Goal: Information Seeking & Learning: Check status

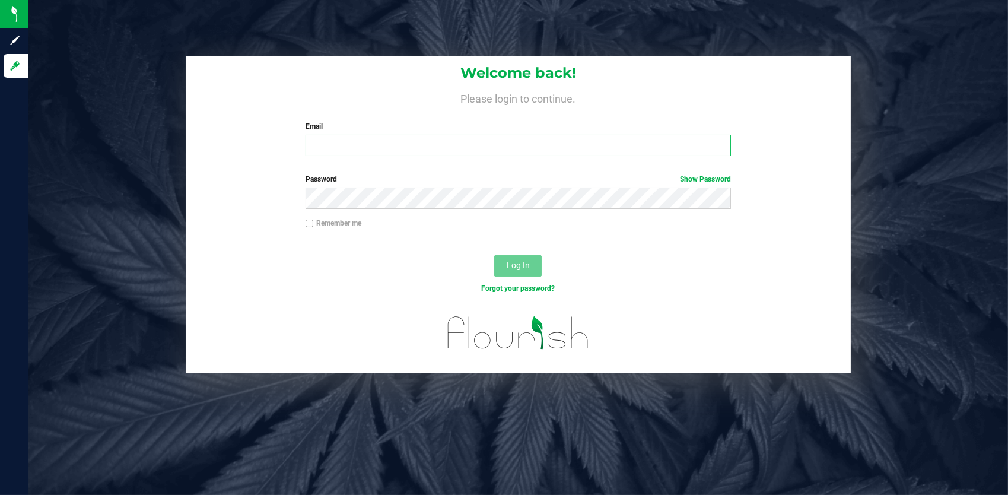
type input "[EMAIL_ADDRESS][DOMAIN_NAME]"
click at [444, 268] on div "Log In" at bounding box center [518, 270] width 665 height 40
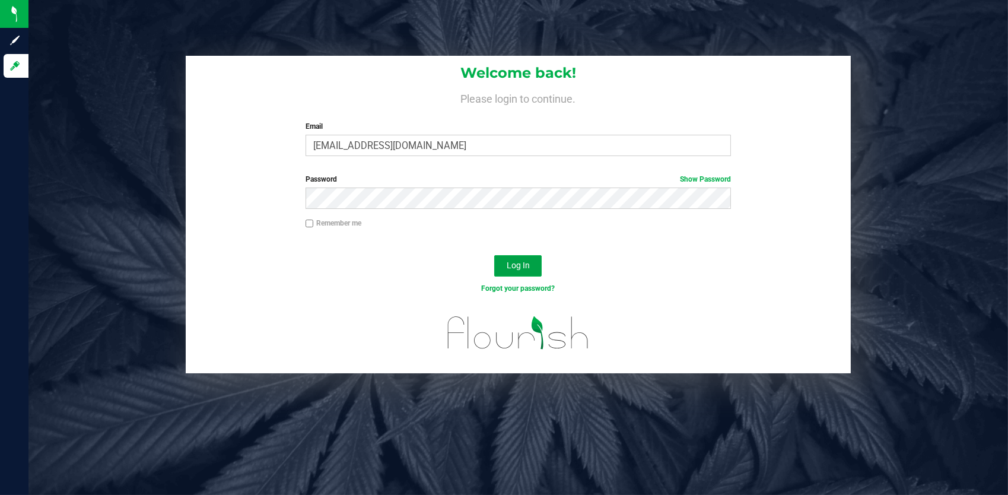
click at [520, 268] on span "Log In" at bounding box center [518, 264] width 23 height 9
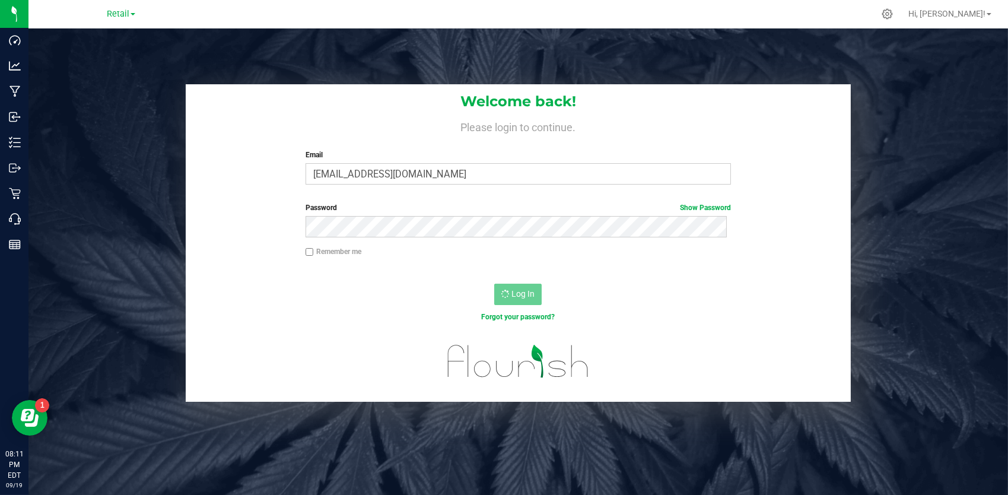
click at [117, 106] on div "Welcome back! Please login to continue. Email dgodsoe@slatercenter.com Required…" at bounding box center [518, 242] width 997 height 317
click at [13, 243] on line at bounding box center [14, 243] width 11 height 0
click at [0, 0] on p "Reports" at bounding box center [0, 0] width 0 height 0
click at [0, 0] on p "Retail" at bounding box center [0, 0] width 0 height 0
click at [0, 0] on p "Reports" at bounding box center [0, 0] width 0 height 0
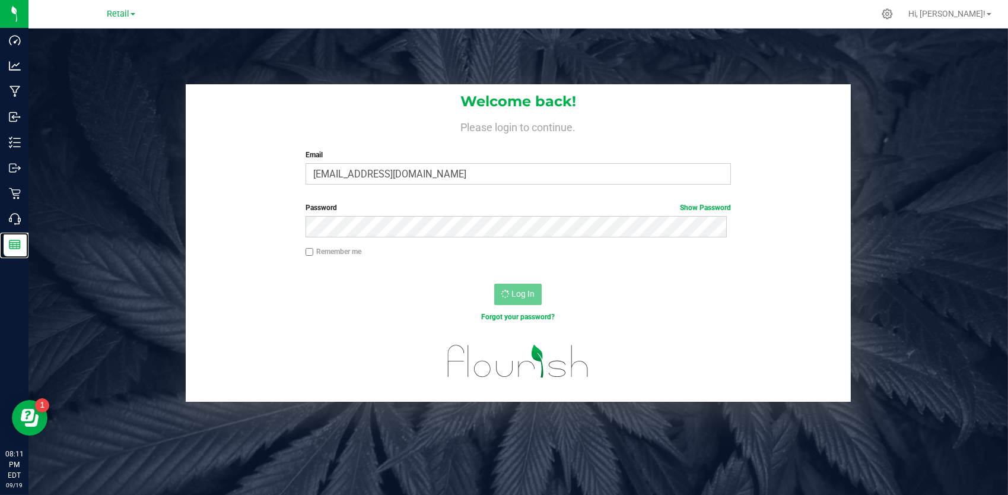
click at [0, 0] on p "Reports" at bounding box center [0, 0] width 0 height 0
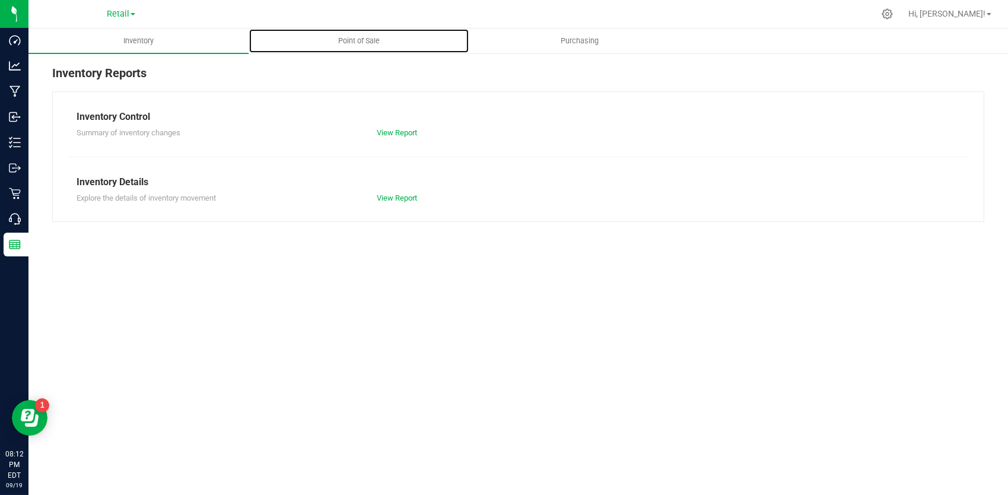
click at [382, 43] on span "Point of Sale" at bounding box center [359, 41] width 74 height 11
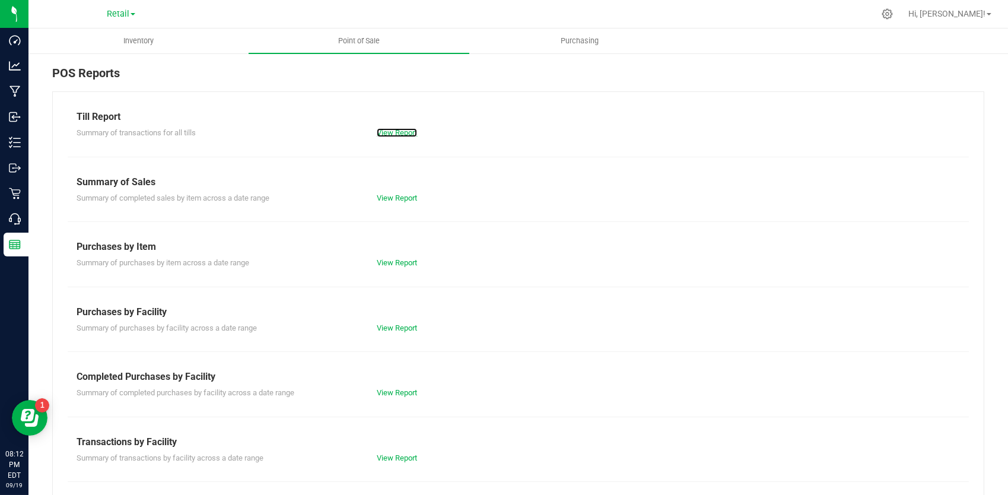
click at [395, 128] on link "View Report" at bounding box center [397, 132] width 40 height 9
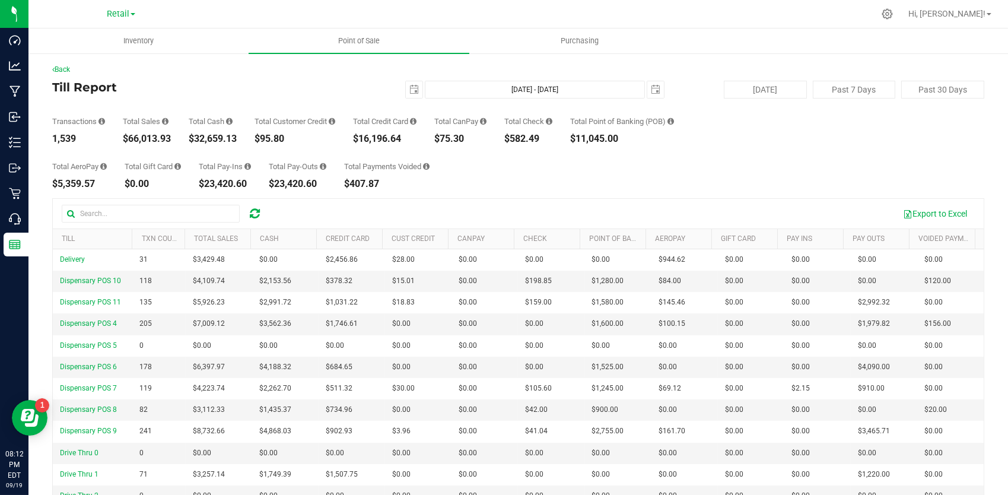
click at [723, 144] on div "Total AeroPay $5,359.57 Total Gift Card $0.00 Total Pay-Ins $23,420.60 Total Pa…" at bounding box center [518, 166] width 932 height 45
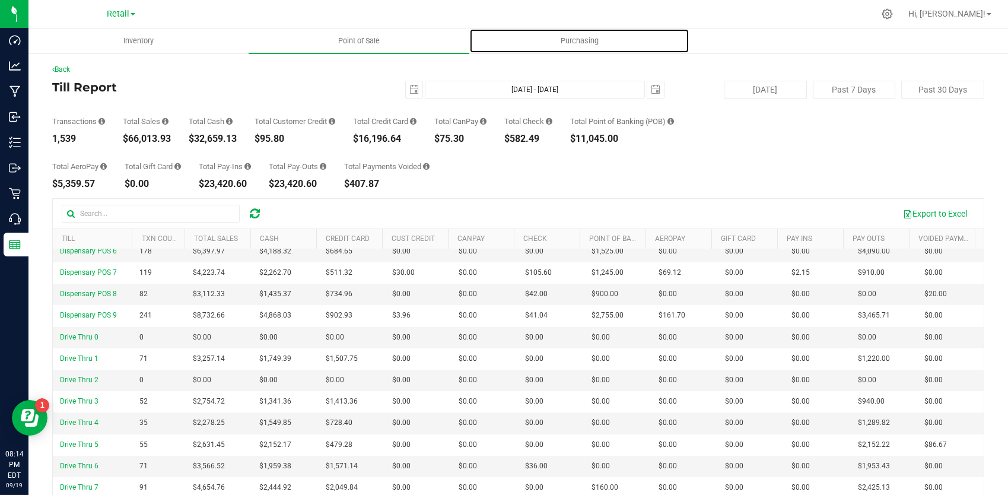
click at [584, 44] on span "Purchasing" at bounding box center [580, 41] width 70 height 11
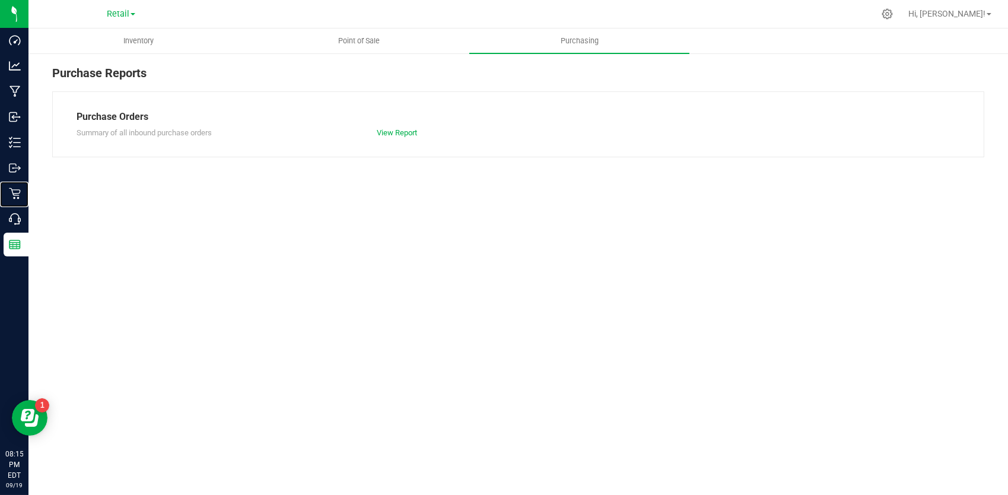
click at [0, 0] on p "Retail" at bounding box center [0, 0] width 0 height 0
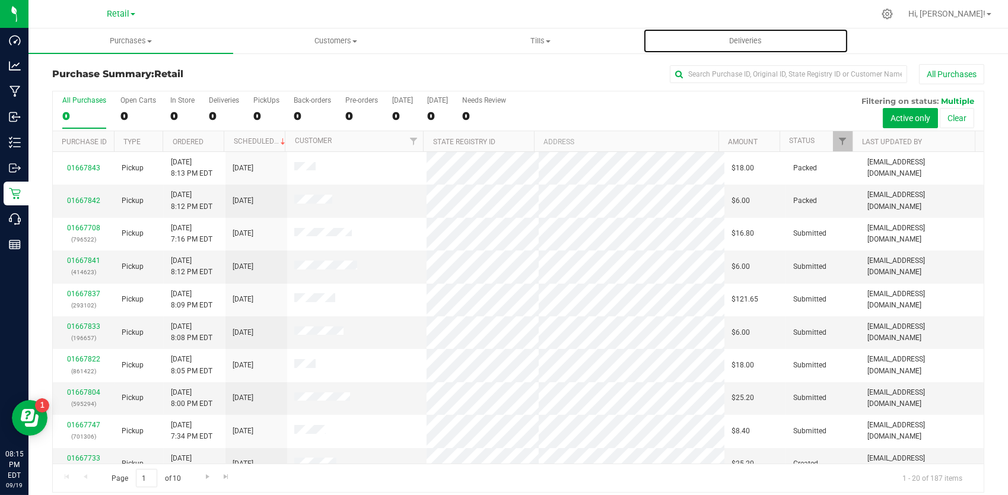
click at [748, 42] on span "Deliveries" at bounding box center [745, 41] width 65 height 11
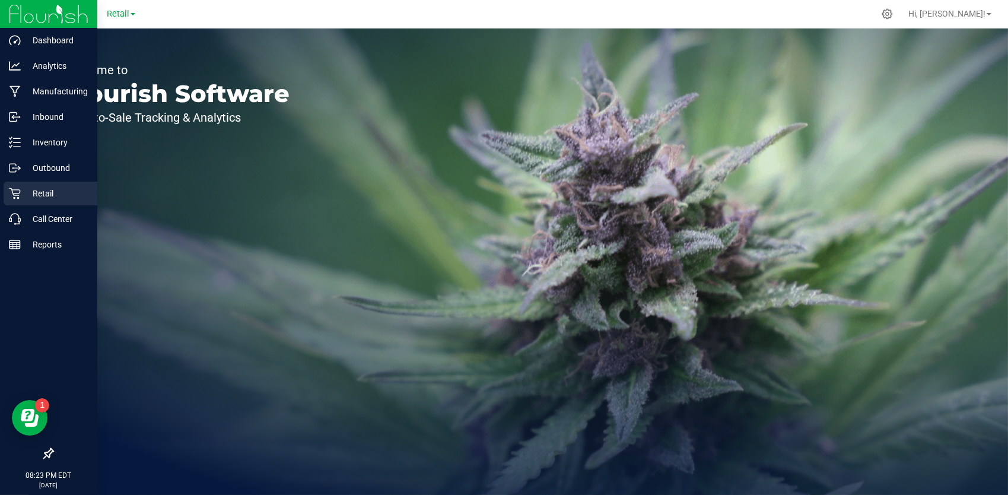
click at [28, 193] on p "Retail" at bounding box center [56, 193] width 71 height 14
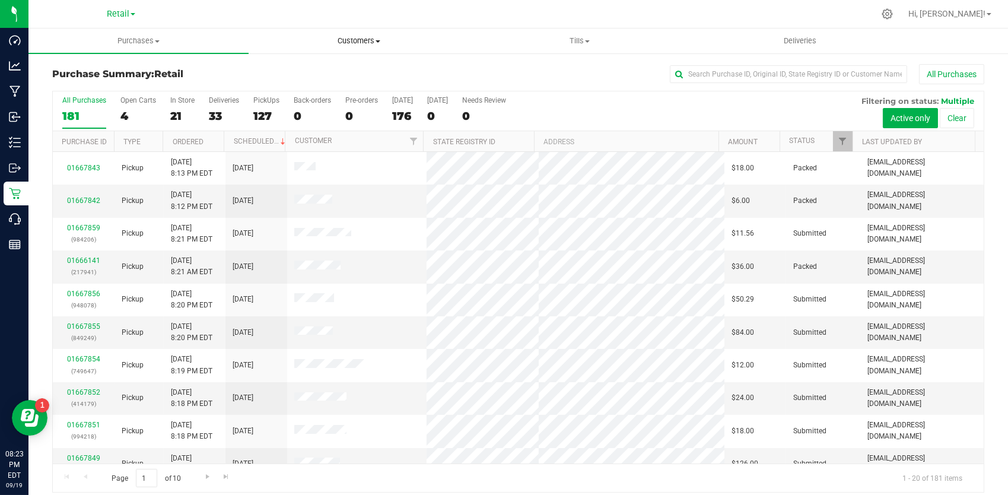
click at [357, 36] on span "Customers" at bounding box center [358, 41] width 219 height 11
click at [284, 75] on span "All customers" at bounding box center [291, 71] width 85 height 10
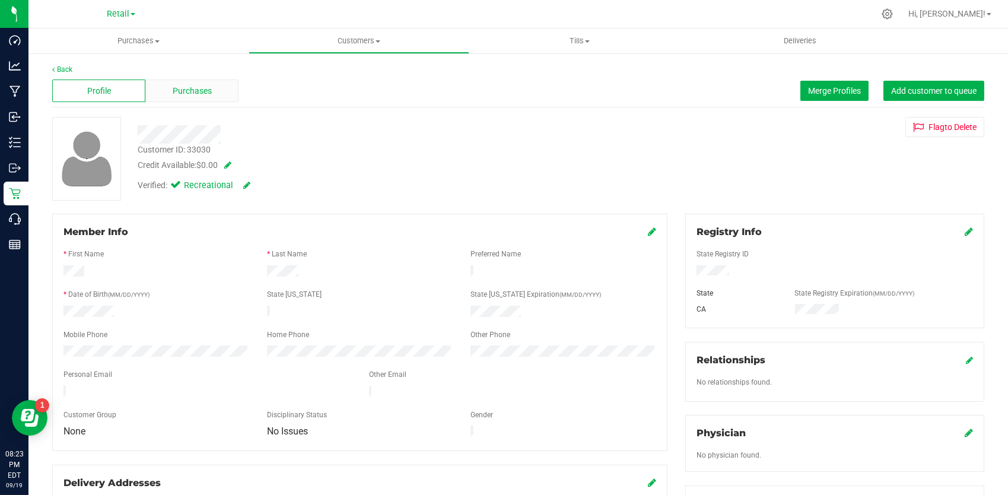
click at [192, 88] on span "Purchases" at bounding box center [192, 91] width 39 height 12
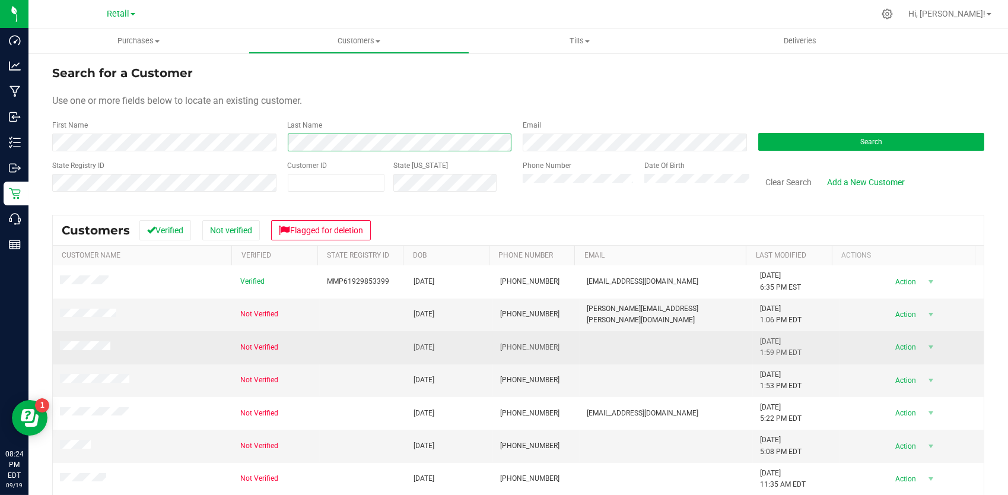
scroll to position [80, 0]
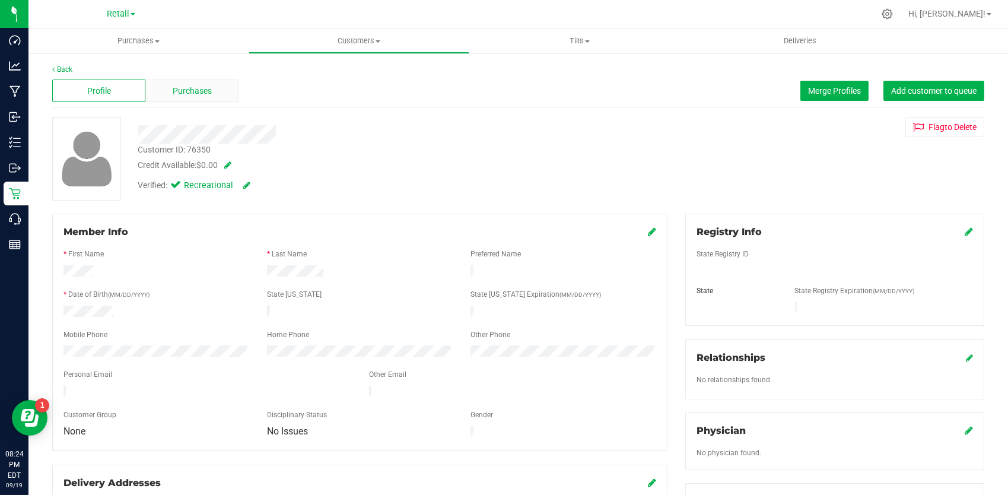
click at [206, 85] on span "Purchases" at bounding box center [192, 91] width 39 height 12
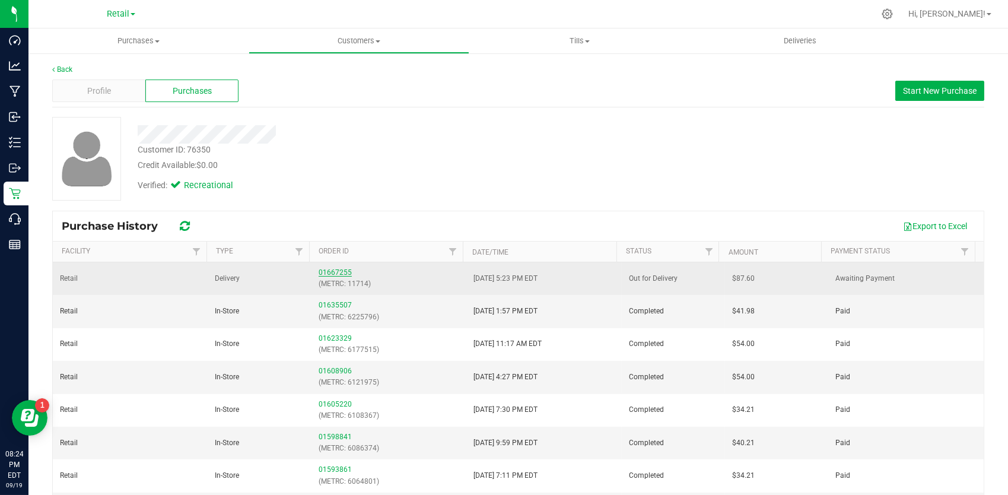
click at [321, 271] on link "01667255" at bounding box center [335, 272] width 33 height 8
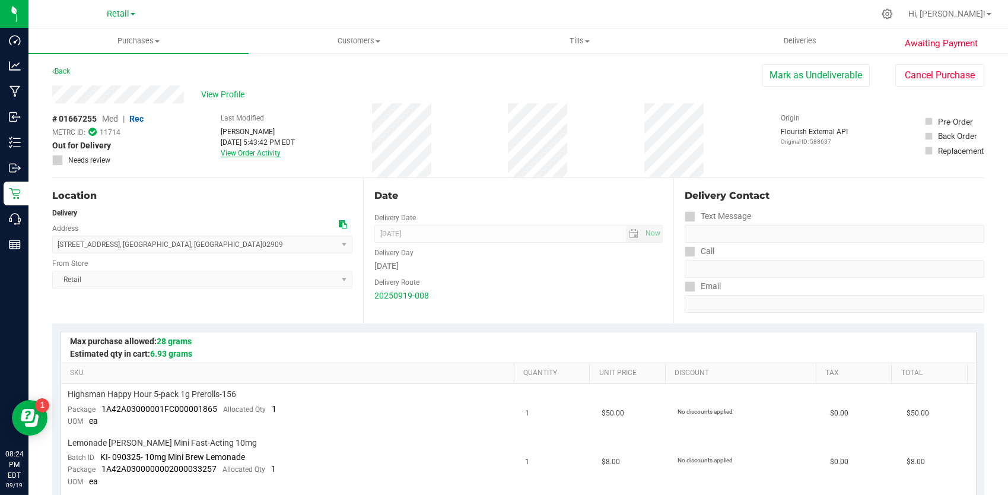
click at [239, 155] on link "View Order Activity" at bounding box center [251, 153] width 60 height 8
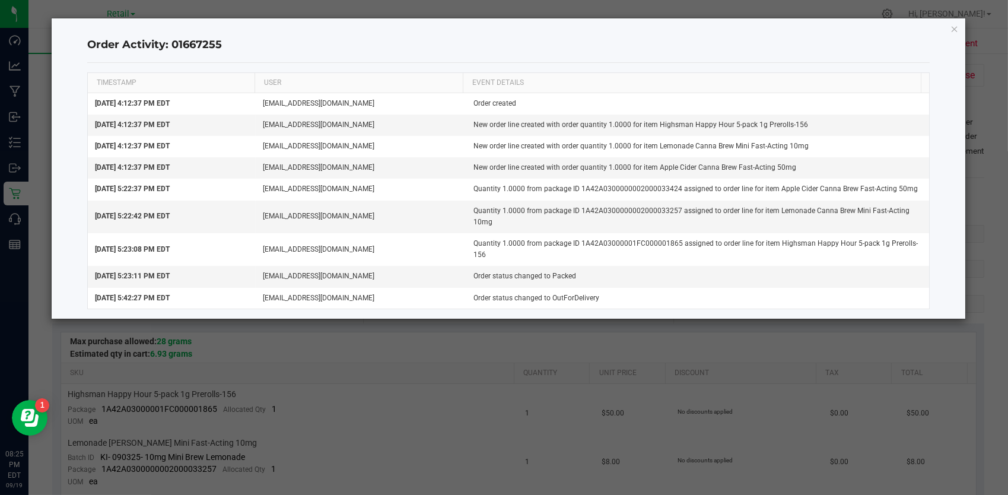
click at [425, 376] on ngb-modal-window "Order Activity: 01667255 TIMESTAMP USER EVENT DETAILS Sep 19, 2025 4:12:37 PM E…" at bounding box center [508, 247] width 1017 height 495
click at [955, 23] on icon "button" at bounding box center [955, 28] width 8 height 14
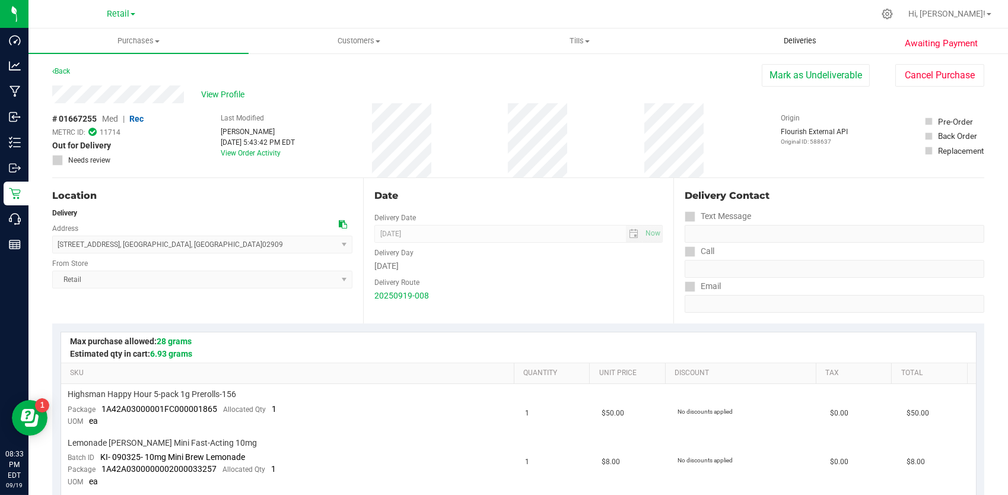
click at [803, 43] on span "Deliveries" at bounding box center [800, 41] width 65 height 11
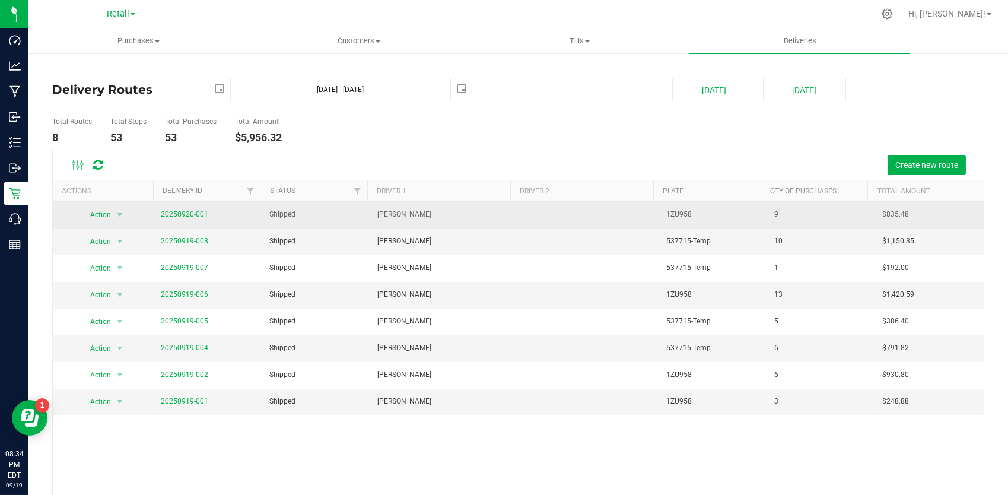
click at [471, 209] on td "Kevin Garcia" at bounding box center [442, 215] width 144 height 27
click at [166, 211] on link "20250920-001" at bounding box center [184, 214] width 47 height 8
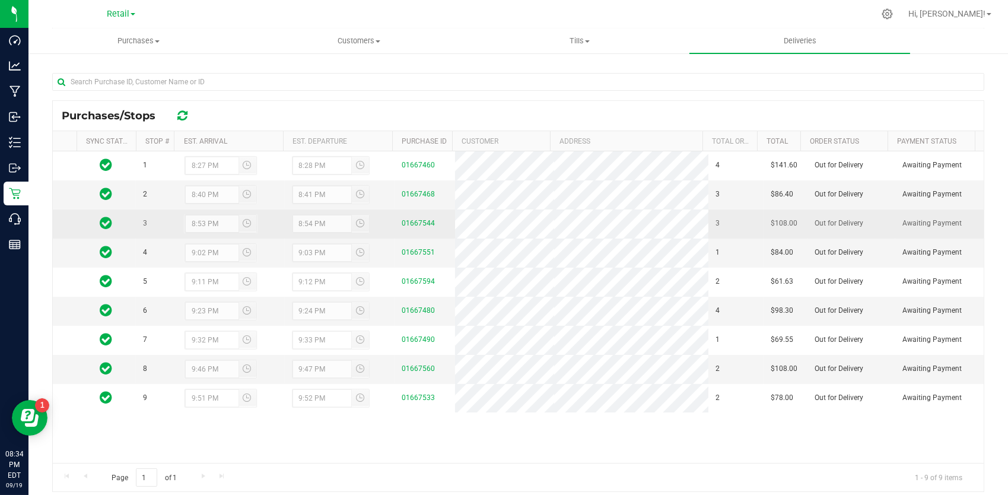
scroll to position [177, 0]
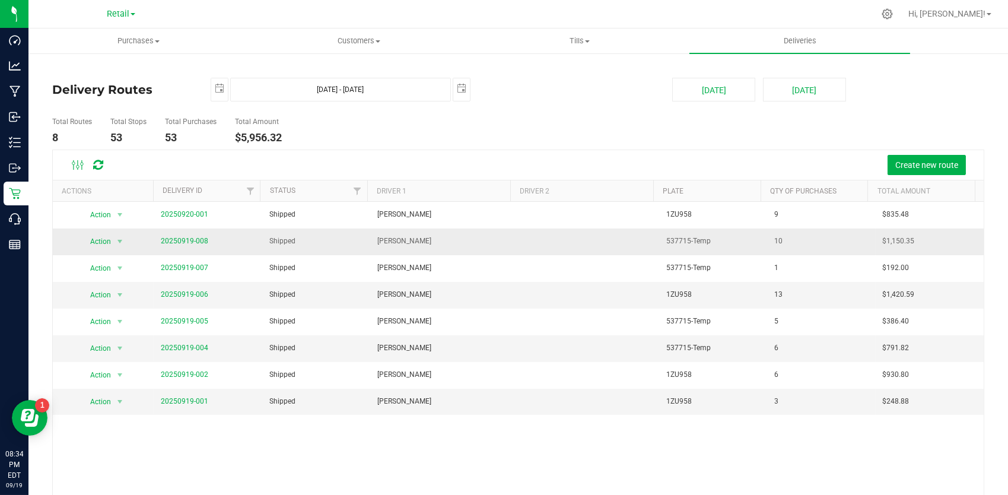
click at [161, 233] on td "20250919-008" at bounding box center [208, 241] width 108 height 27
click at [169, 236] on span "20250919-008" at bounding box center [184, 241] width 47 height 11
click at [180, 249] on td "20250919-008" at bounding box center [208, 241] width 108 height 27
click at [179, 244] on link "20250919-008" at bounding box center [184, 241] width 47 height 8
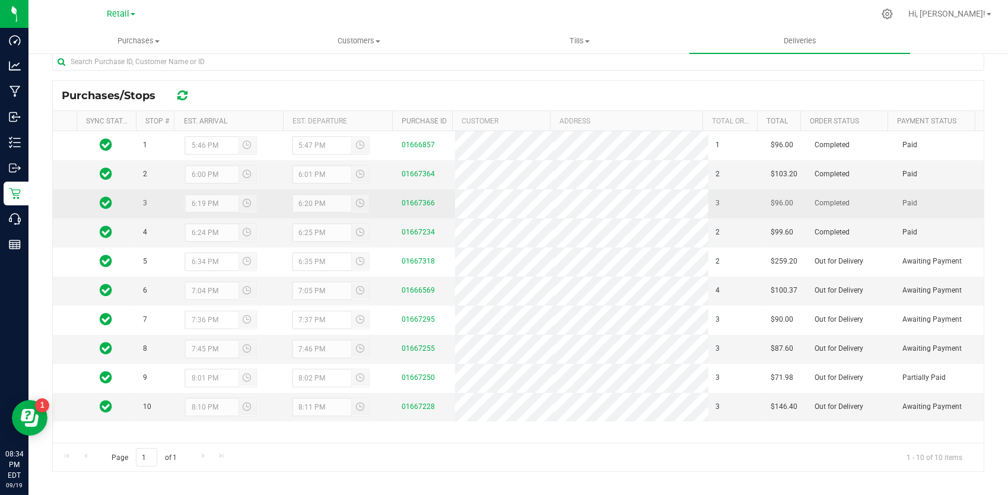
scroll to position [183, 0]
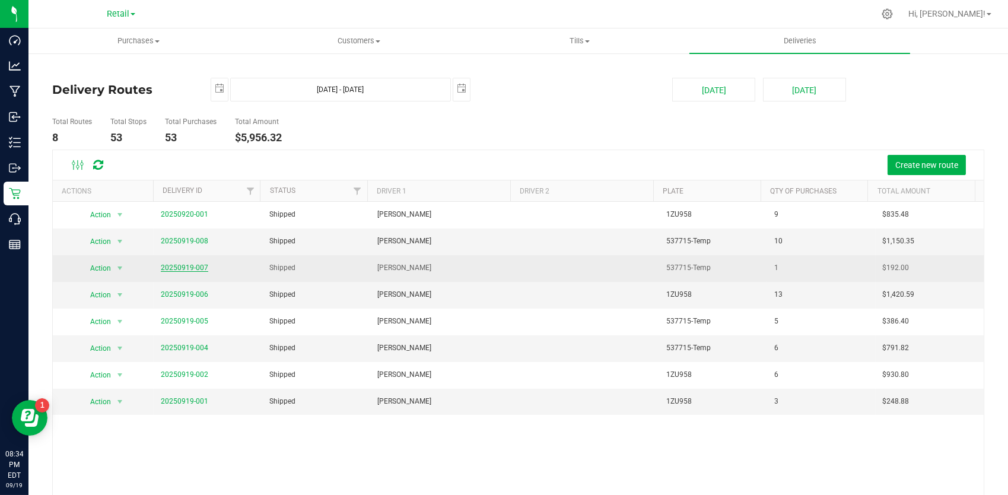
click at [187, 265] on link "20250919-007" at bounding box center [184, 267] width 47 height 8
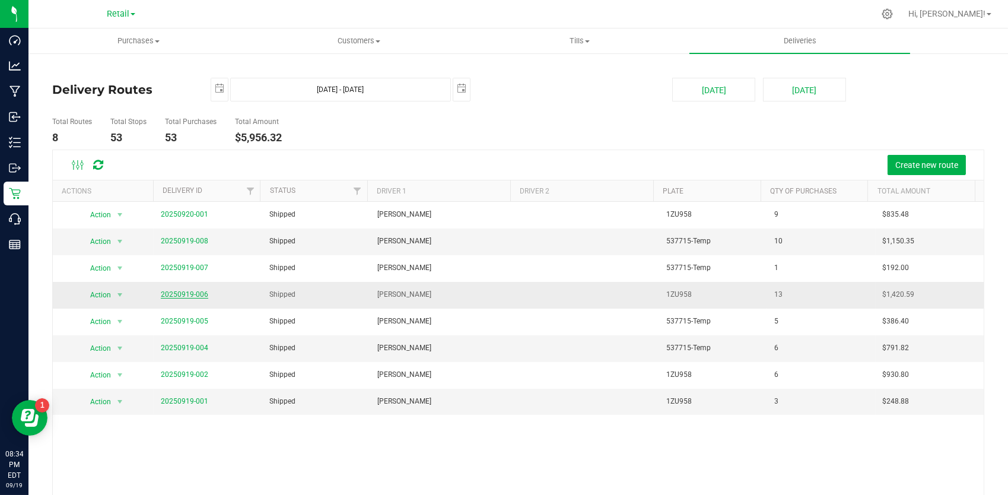
click at [187, 291] on link "20250919-006" at bounding box center [184, 294] width 47 height 8
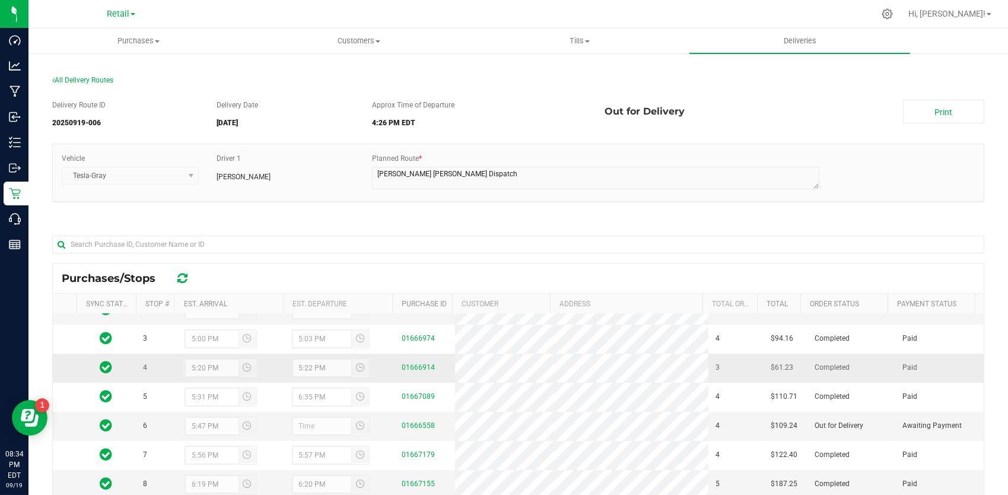
scroll to position [65, 0]
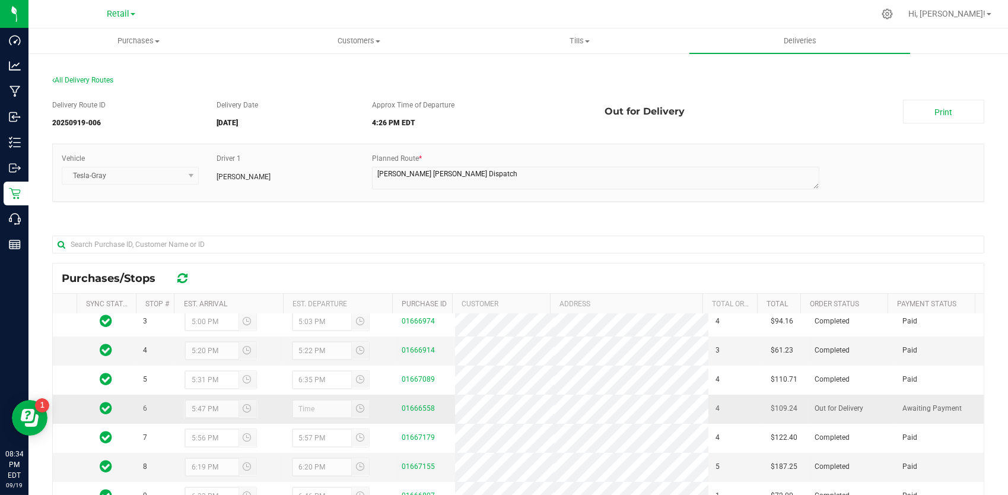
click at [103, 409] on td at bounding box center [106, 409] width 59 height 29
click at [103, 409] on icon at bounding box center [106, 408] width 12 height 14
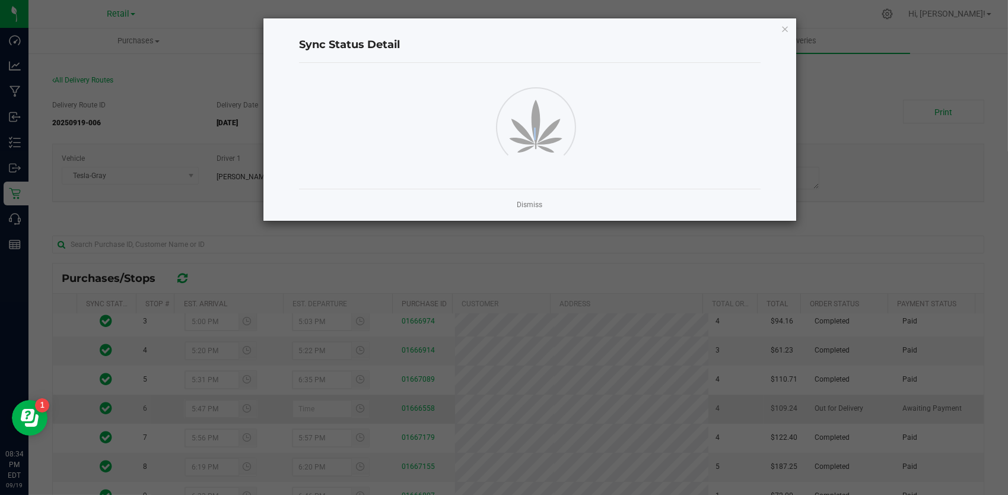
click at [103, 409] on ngb-modal-window "Sync Status Detail Dismiss" at bounding box center [508, 247] width 1017 height 495
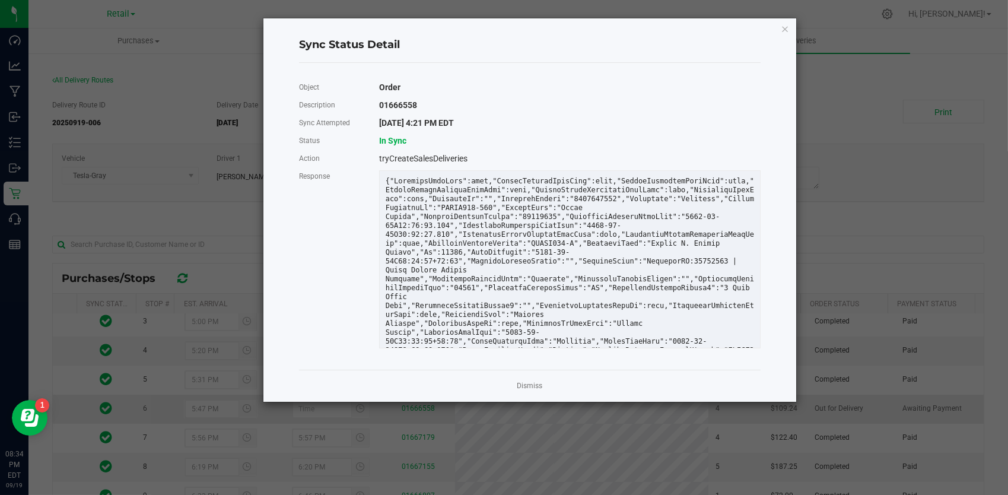
click at [103, 409] on ngb-modal-window "Sync Status Detail Object Order Description 01666558 Sync Attempted 9/19/2025 4…" at bounding box center [508, 247] width 1017 height 495
click at [529, 383] on link "Dismiss" at bounding box center [530, 386] width 26 height 10
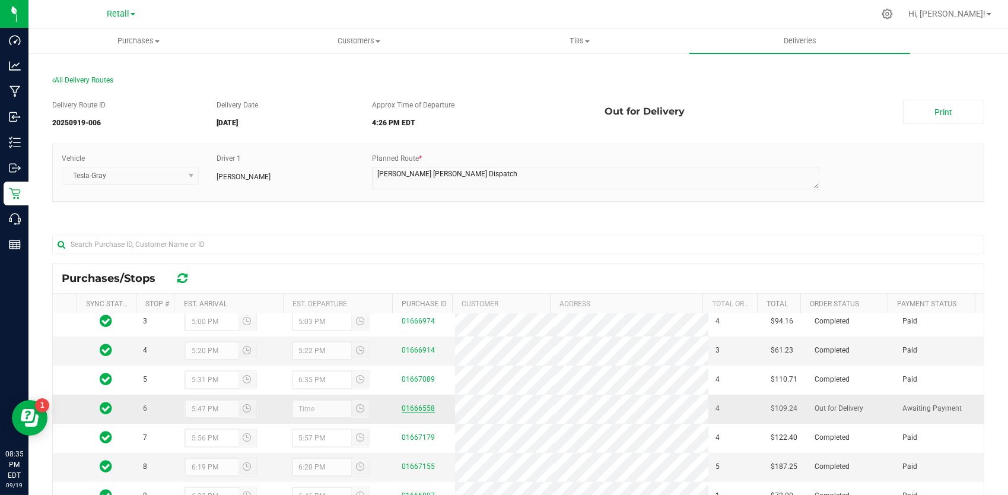
click at [411, 411] on link "01666558" at bounding box center [418, 408] width 33 height 8
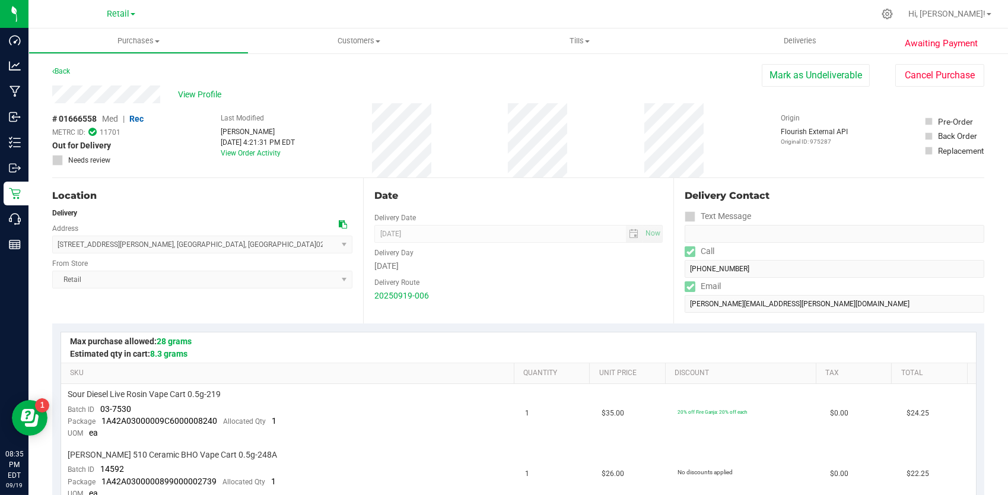
click at [94, 132] on icon at bounding box center [92, 131] width 8 height 9
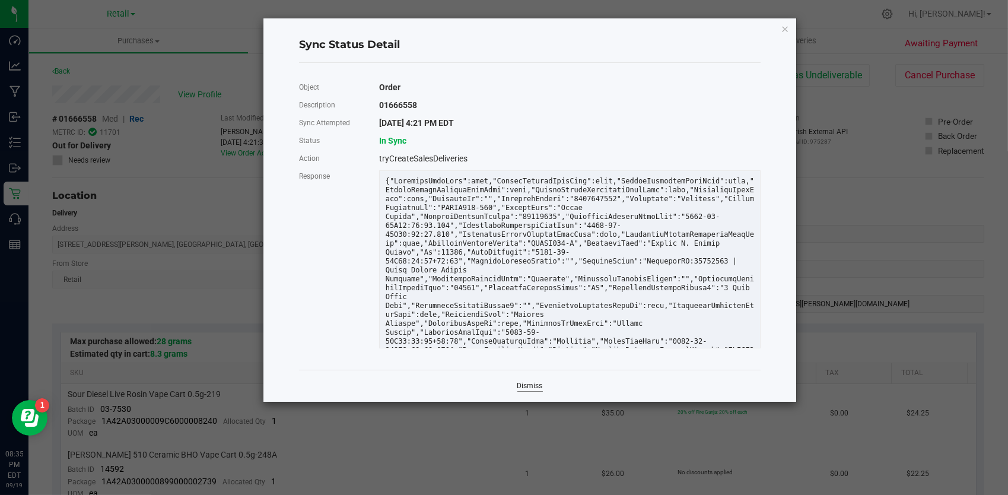
click at [532, 381] on link "Dismiss" at bounding box center [530, 386] width 26 height 10
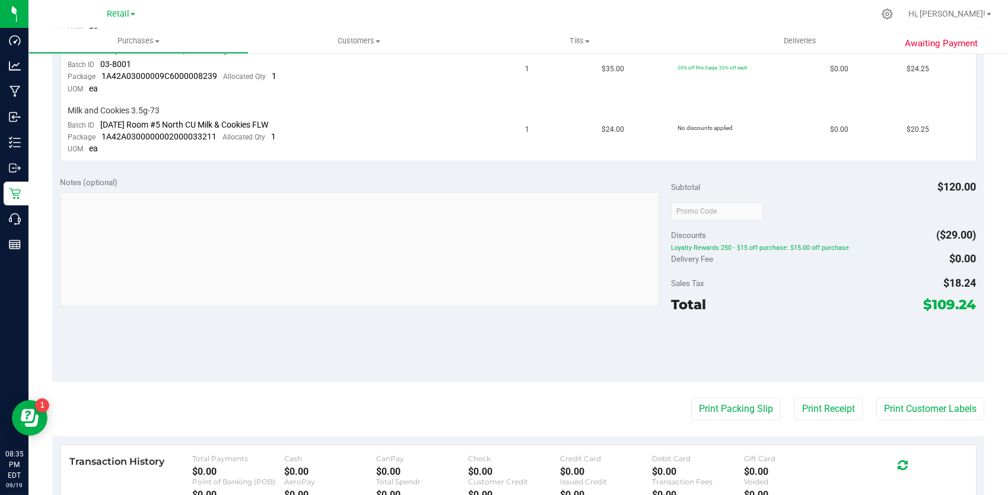
scroll to position [467, 0]
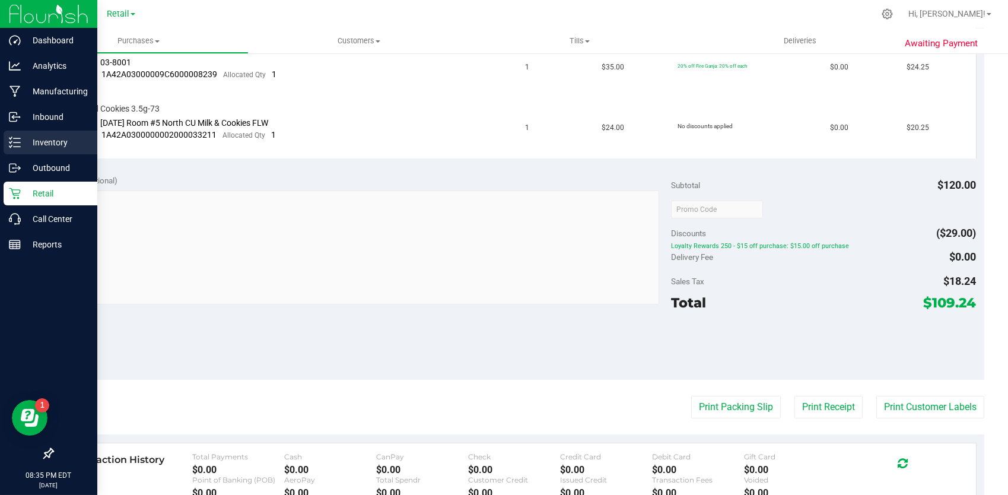
click at [61, 148] on p "Inventory" at bounding box center [56, 142] width 71 height 14
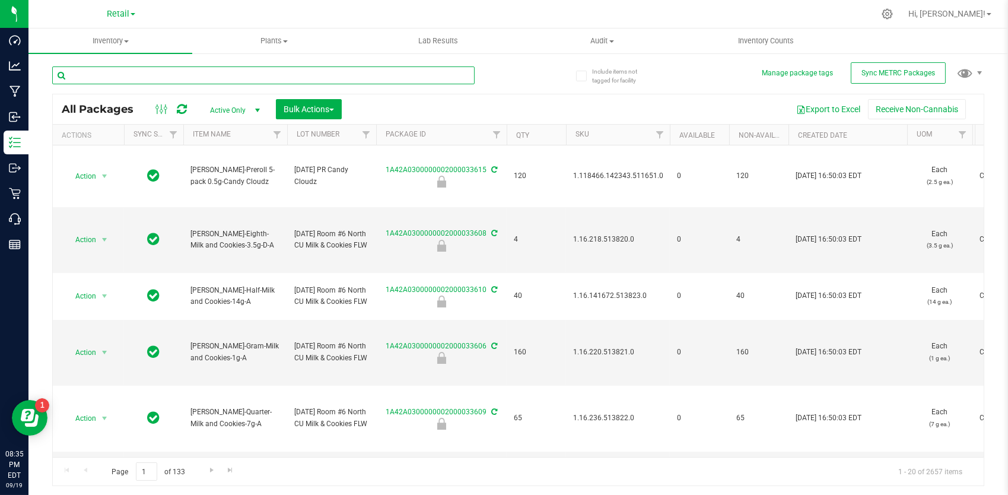
click at [216, 75] on input "text" at bounding box center [263, 75] width 422 height 18
click at [277, 71] on input "text" at bounding box center [263, 75] width 422 height 18
click at [159, 75] on input "text" at bounding box center [263, 75] width 422 height 18
type input "008240"
